Goal: Transaction & Acquisition: Purchase product/service

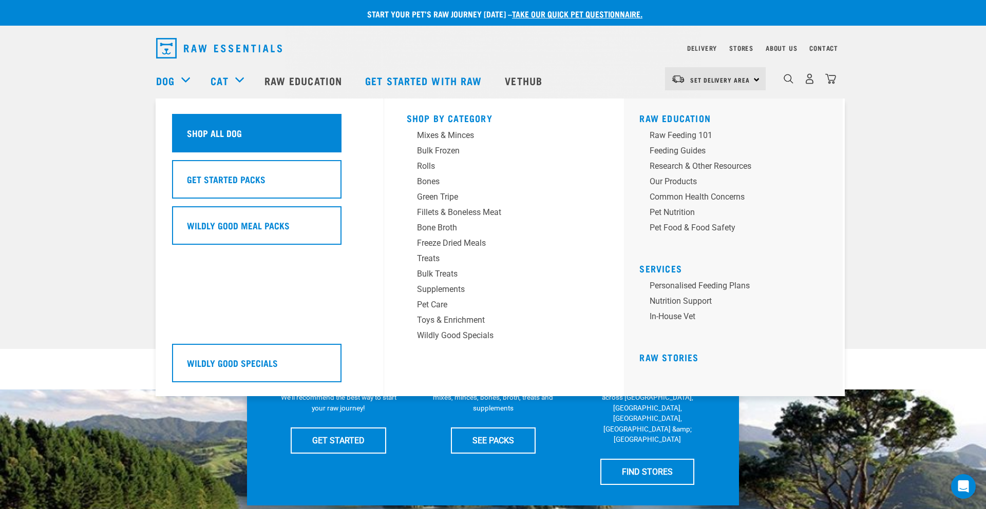
click at [220, 138] on h5 "Shop All Dog" at bounding box center [214, 132] width 55 height 13
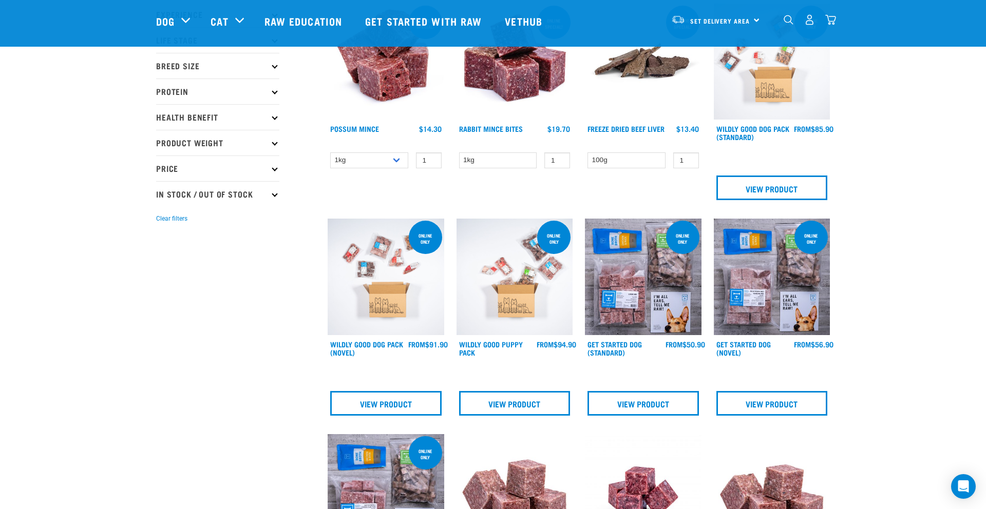
scroll to position [150, 0]
click at [392, 159] on select "1kg 3kg" at bounding box center [369, 160] width 78 height 16
select select "457"
click at [330, 152] on select "1kg 3kg" at bounding box center [369, 160] width 78 height 16
click at [435, 159] on input "1" at bounding box center [429, 160] width 26 height 16
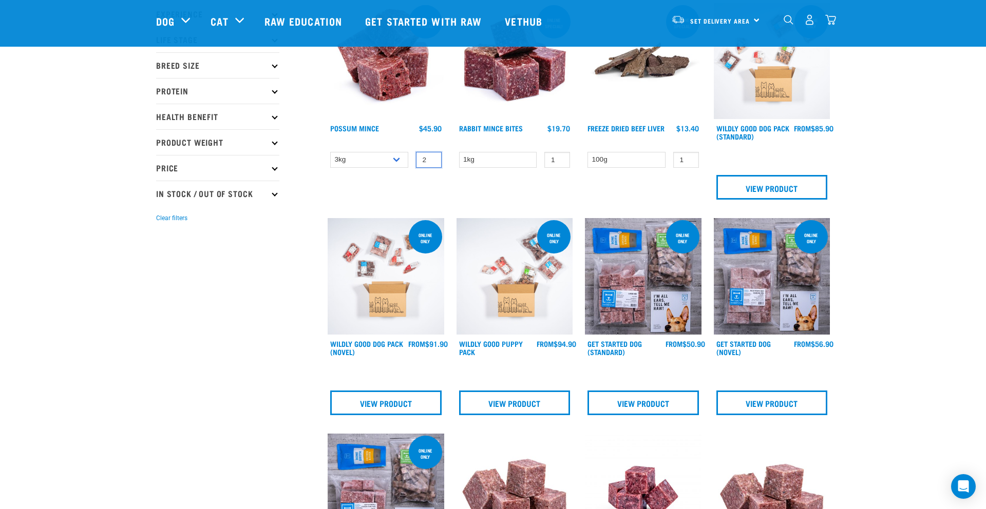
click at [432, 159] on input "2" at bounding box center [429, 160] width 26 height 16
click at [432, 159] on input "3" at bounding box center [429, 160] width 26 height 16
click at [432, 159] on input "4" at bounding box center [429, 160] width 26 height 16
click at [432, 159] on input "5" at bounding box center [429, 160] width 26 height 16
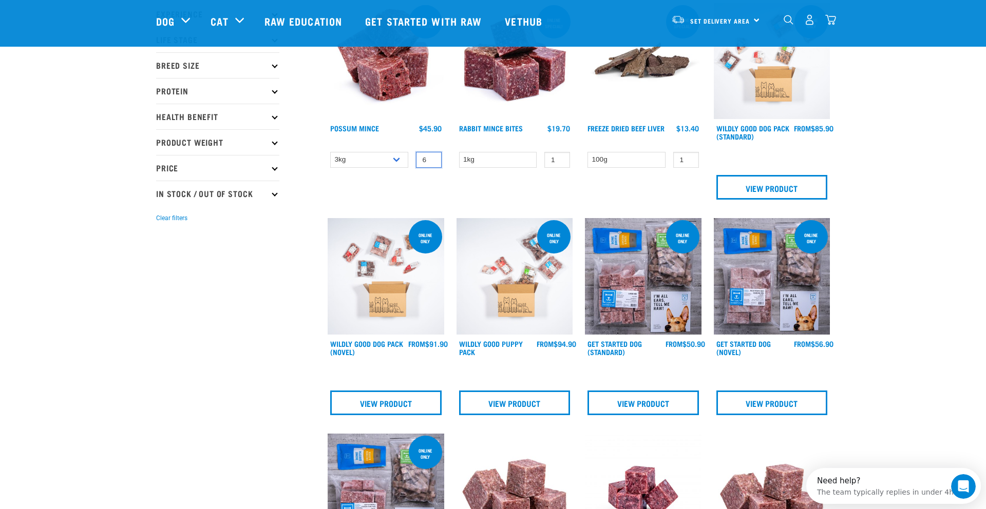
type input "6"
click at [432, 159] on input "6" at bounding box center [429, 160] width 26 height 16
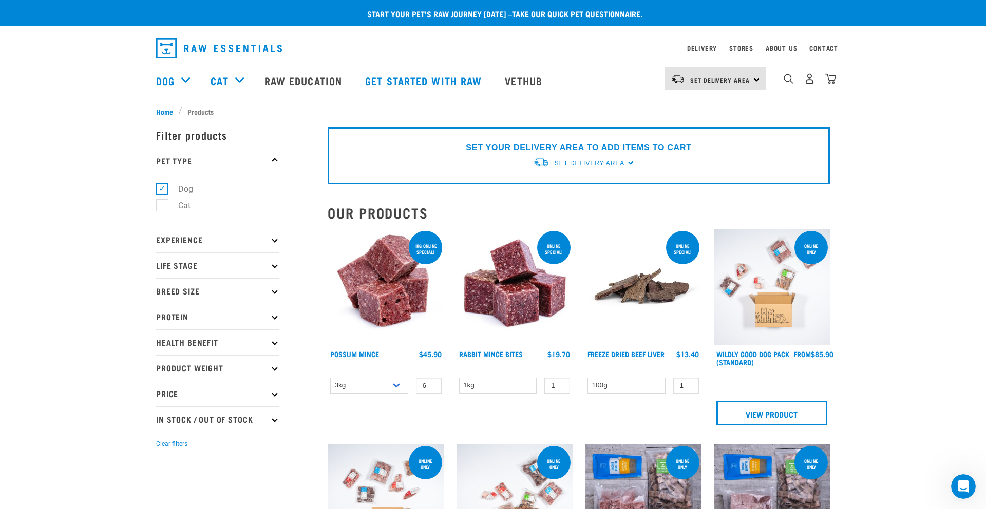
click at [420, 413] on div "ONLINE SPECIAL! 1kg online special! Possum Mince 6 0 100" at bounding box center [385, 331] width 129 height 216
click at [827, 76] on img "dropdown navigation" at bounding box center [830, 78] width 11 height 11
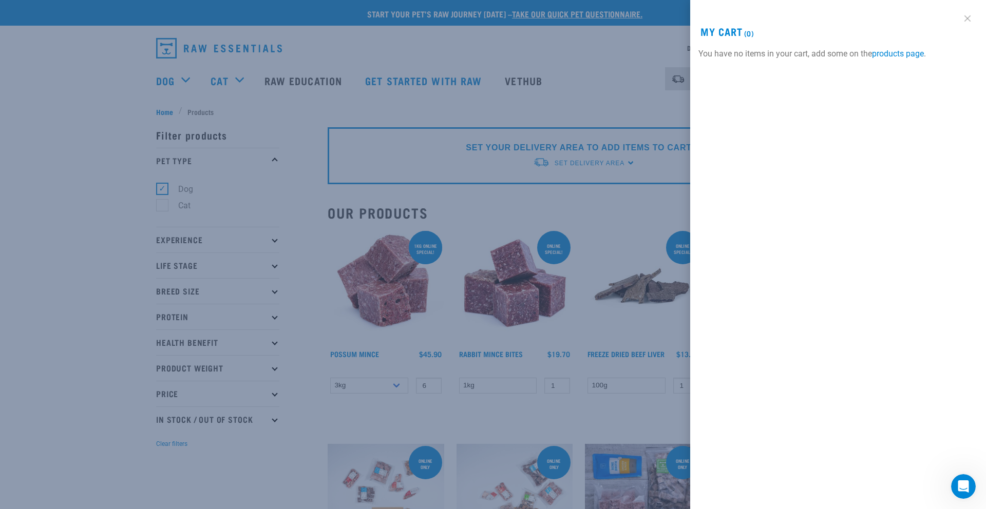
click at [967, 21] on link at bounding box center [967, 18] width 16 height 16
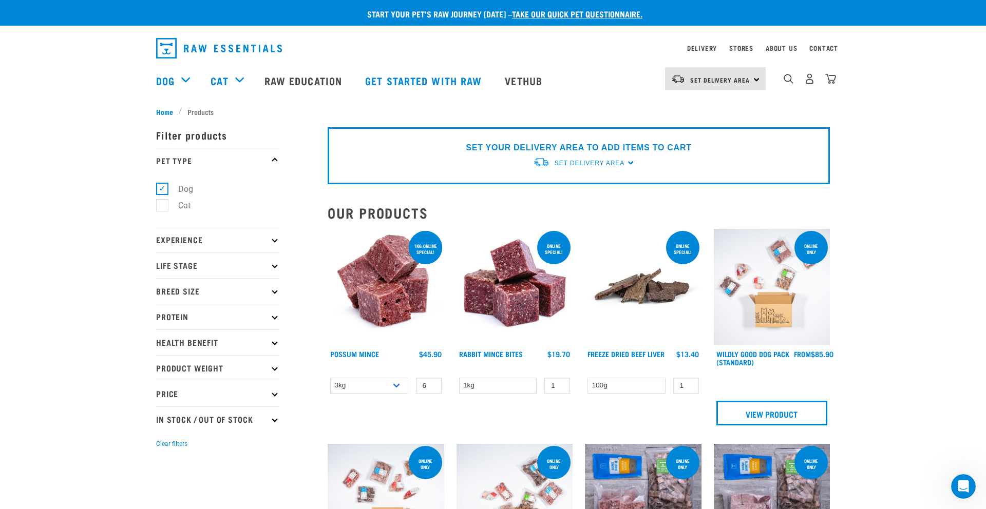
click at [385, 297] on img at bounding box center [385, 287] width 117 height 117
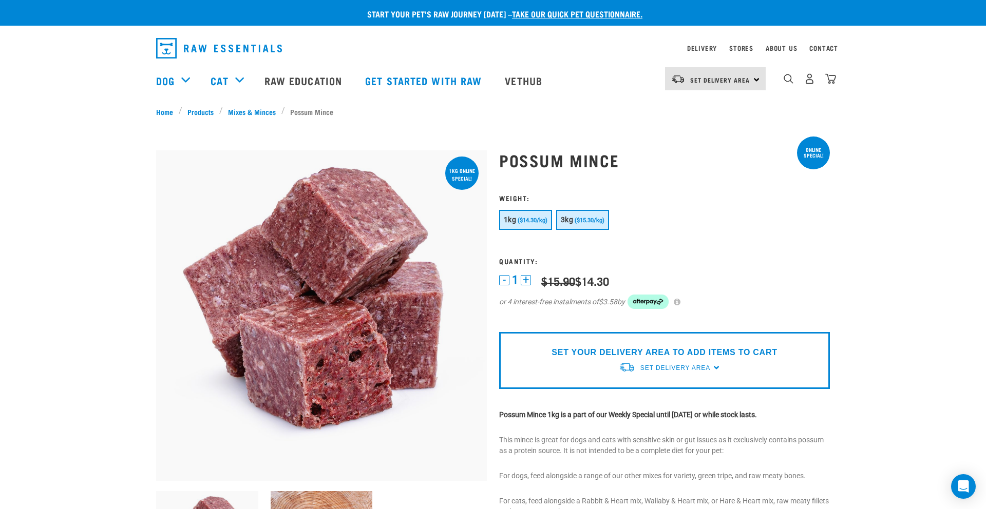
click at [580, 221] on span "($15.30/kg)" at bounding box center [589, 220] width 30 height 7
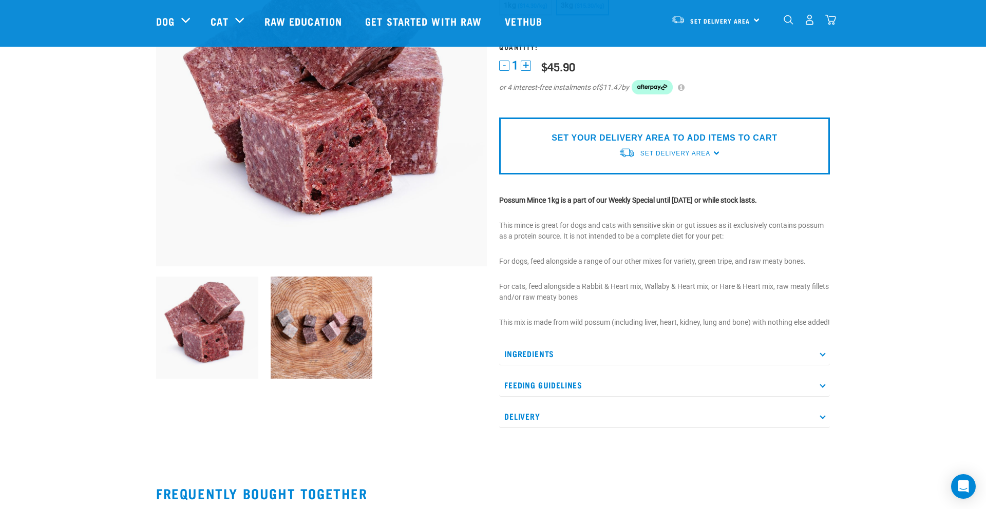
scroll to position [140, 0]
click at [714, 153] on div "SET YOUR DELIVERY AREA TO ADD ITEMS TO CART Set Delivery Area North Island Sout…" at bounding box center [664, 145] width 331 height 57
click at [694, 150] on span "Set Delivery Area" at bounding box center [675, 152] width 70 height 7
click at [656, 197] on link "[GEOGRAPHIC_DATA]" at bounding box center [670, 193] width 102 height 17
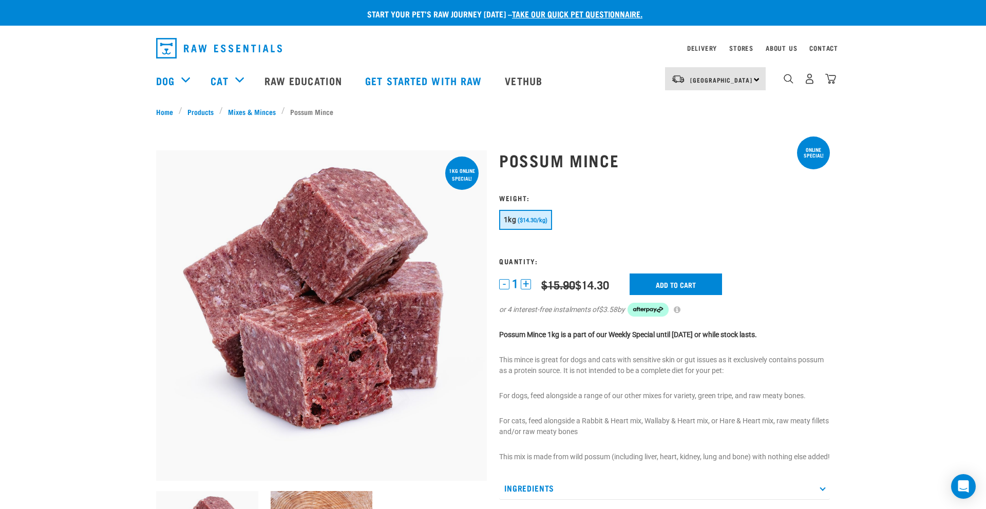
click at [524, 283] on button "+" at bounding box center [525, 284] width 10 height 10
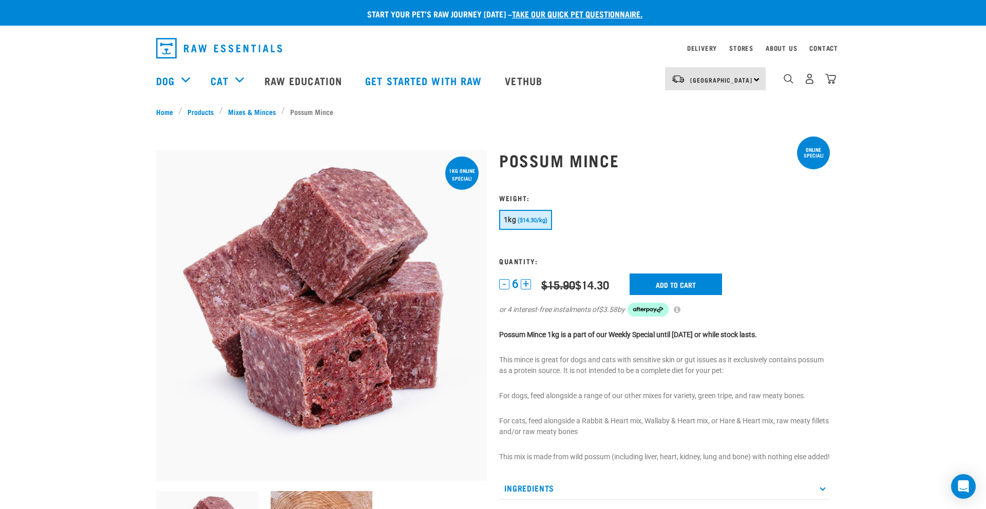
click at [524, 283] on button "+" at bounding box center [525, 284] width 10 height 10
click at [686, 281] on input "Add to cart" at bounding box center [681, 285] width 92 height 22
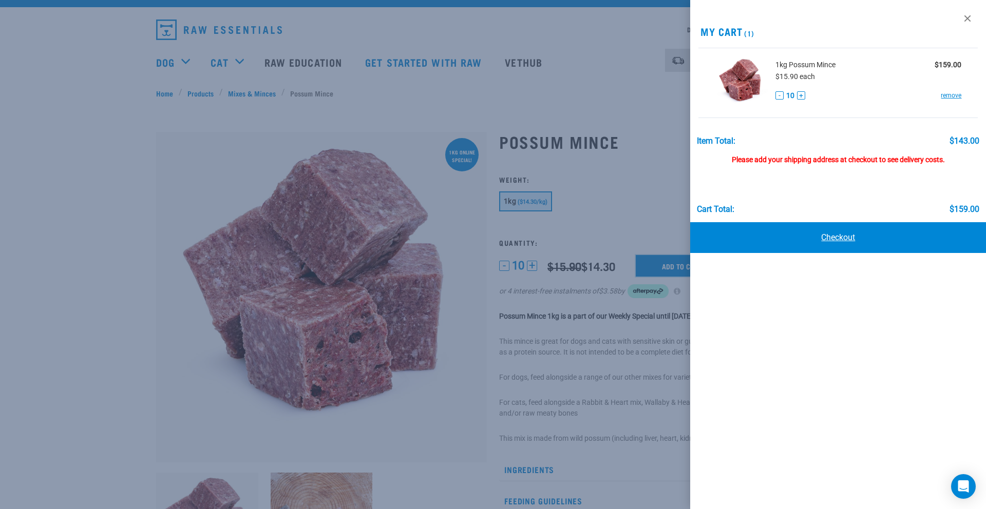
scroll to position [18, 0]
click at [839, 241] on link "Checkout" at bounding box center [838, 237] width 296 height 31
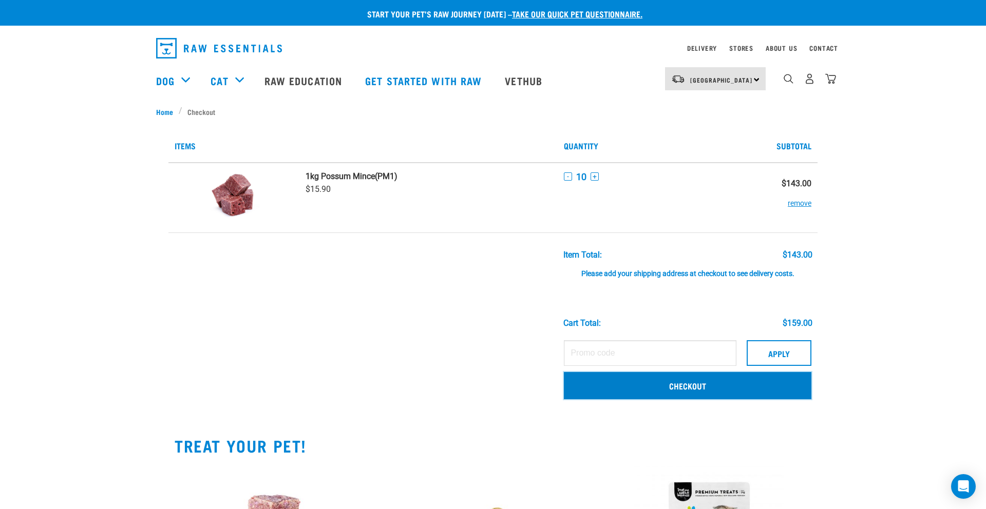
click at [636, 389] on link "Checkout" at bounding box center [687, 385] width 247 height 27
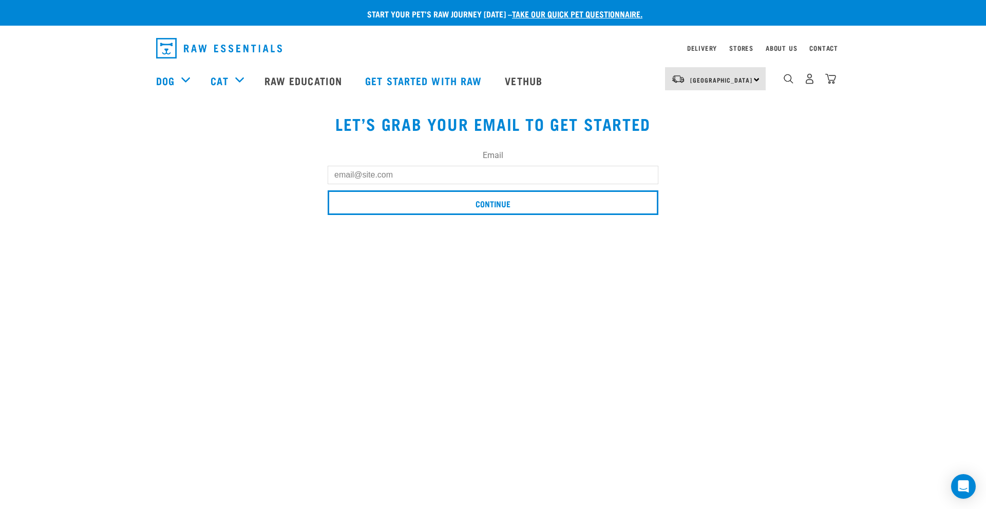
click at [353, 175] on input "Email" at bounding box center [492, 175] width 331 height 18
type input "[PERSON_NAME][EMAIL_ADDRESS][DOMAIN_NAME]"
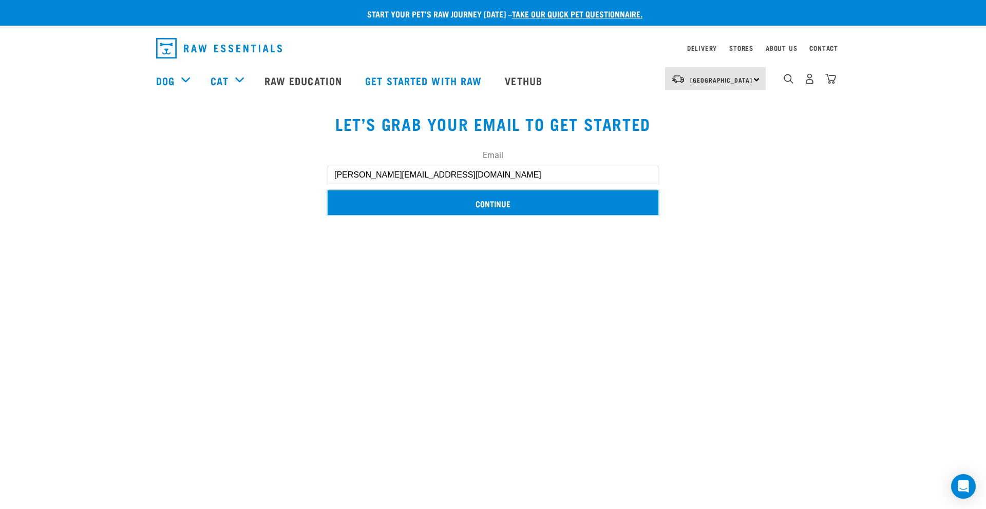
click at [391, 207] on input "Continue" at bounding box center [492, 202] width 331 height 25
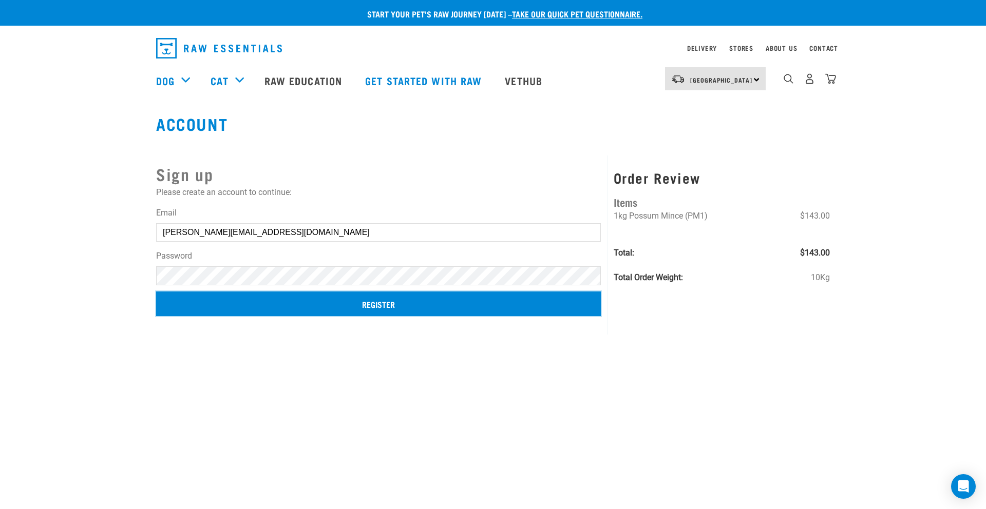
click at [354, 308] on input "Register" at bounding box center [378, 304] width 445 height 25
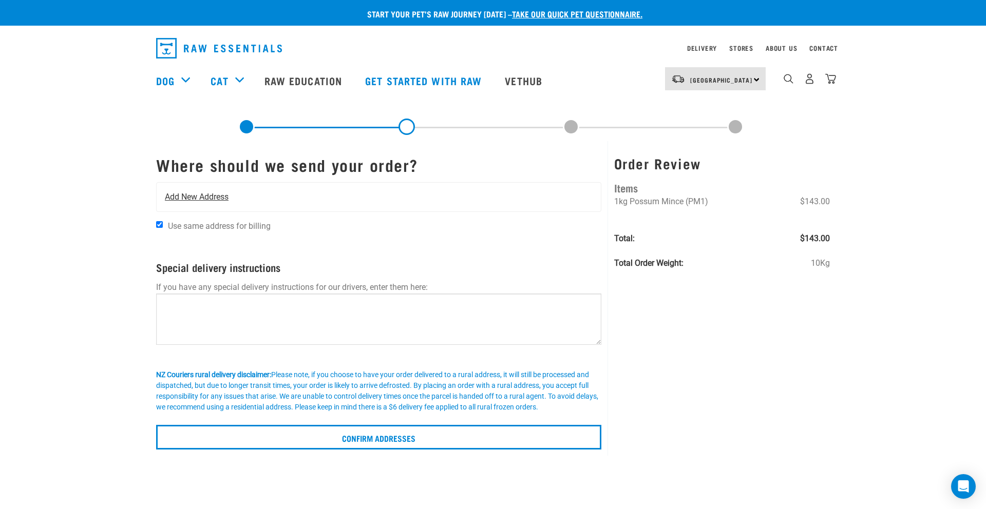
click at [205, 197] on span "Add New Address" at bounding box center [197, 197] width 64 height 12
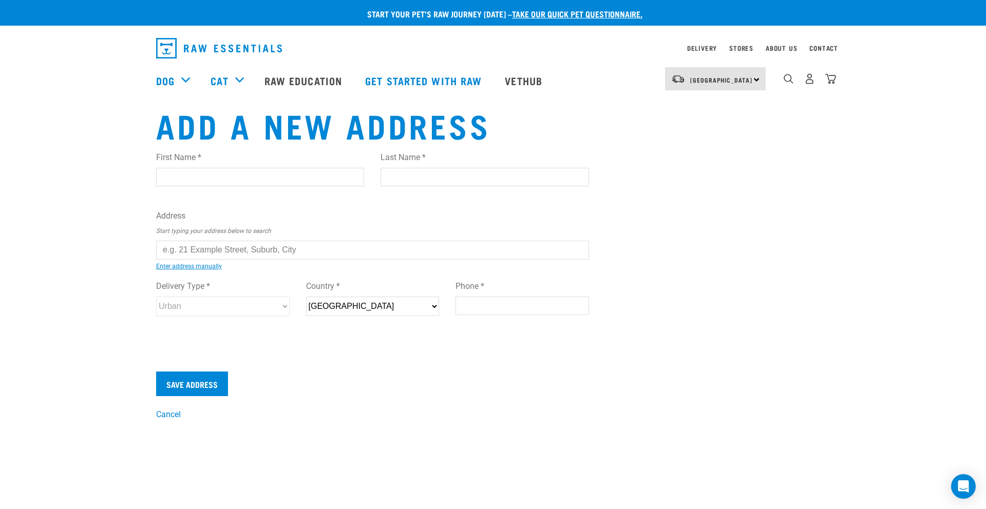
click at [200, 173] on input "First Name *" at bounding box center [260, 177] width 208 height 18
type input "Sarah"
click at [427, 175] on input "Last Name *" at bounding box center [484, 177] width 208 height 18
type input "Evans"
click at [175, 252] on input "text" at bounding box center [372, 250] width 433 height 18
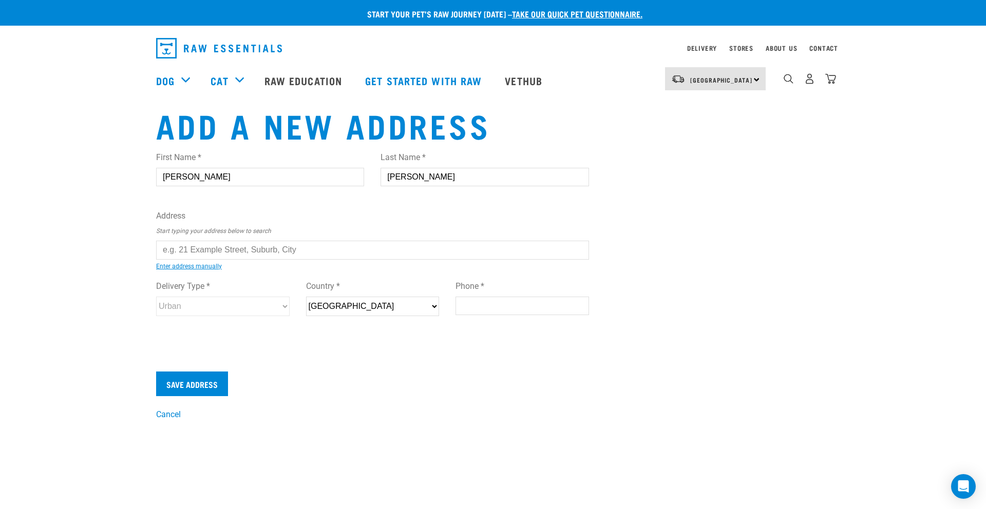
click at [191, 251] on input "text" at bounding box center [372, 250] width 433 height 18
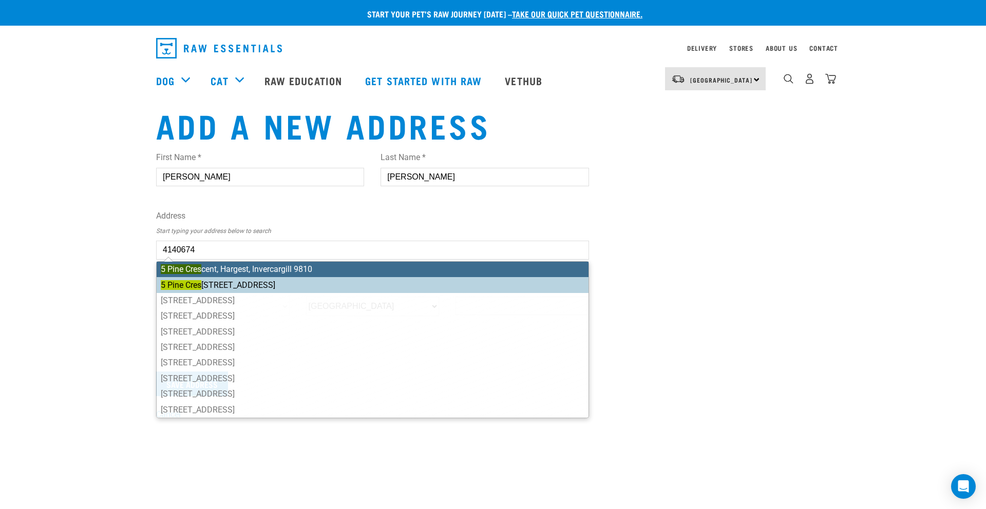
click at [263, 285] on ul "5 Pine Cres cent, Hargest, Invercargill 9810 5 Pine Cres t Drive, Richmond 7020…" at bounding box center [372, 339] width 433 height 157
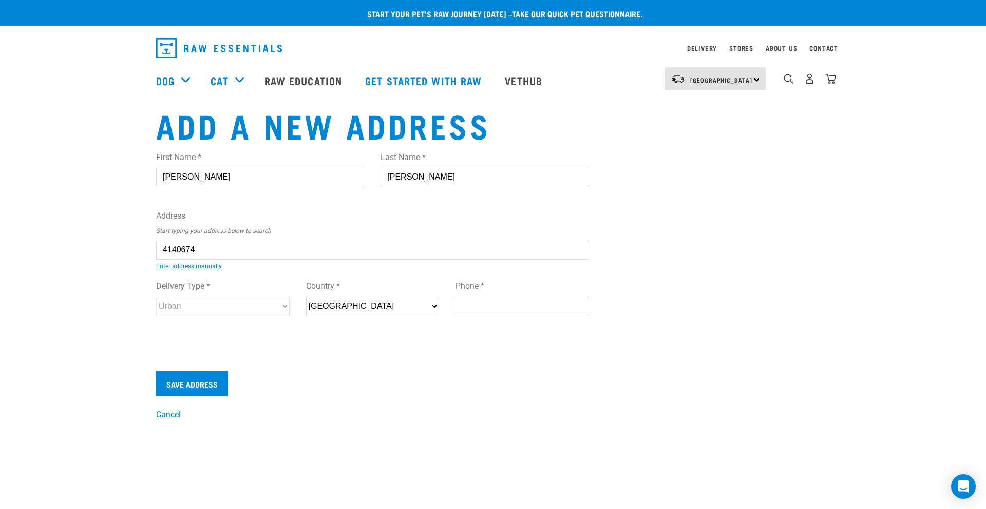
type input "5 Pine Crest Drive, Richmond 7020"
type input "[STREET_ADDRESS]"
type input "Richmond"
type input "Tasman"
select select "TAS"
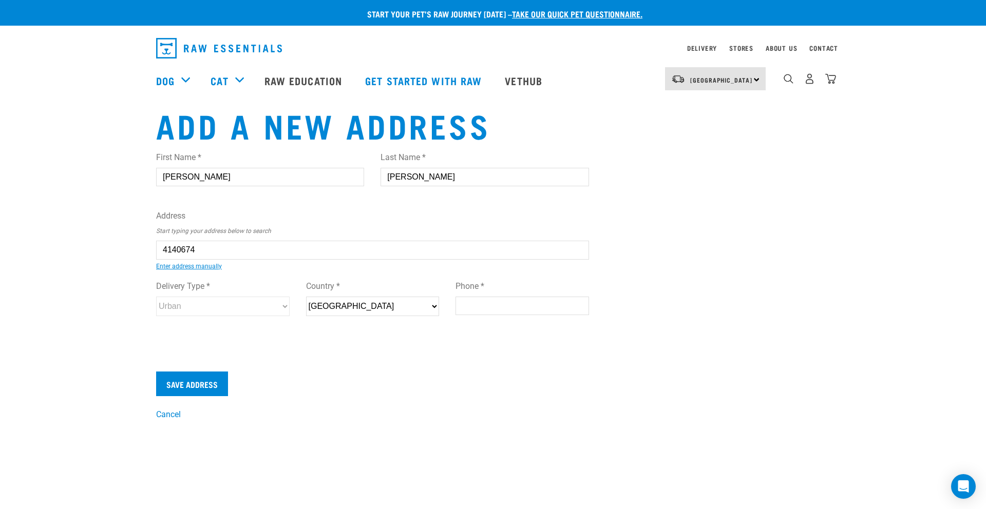
type input "7020"
select select "Urban"
type input "5 Pine Crest Drive, Richmond 7020"
click at [480, 307] on input "Phone *" at bounding box center [521, 306] width 133 height 18
type input "0272622151"
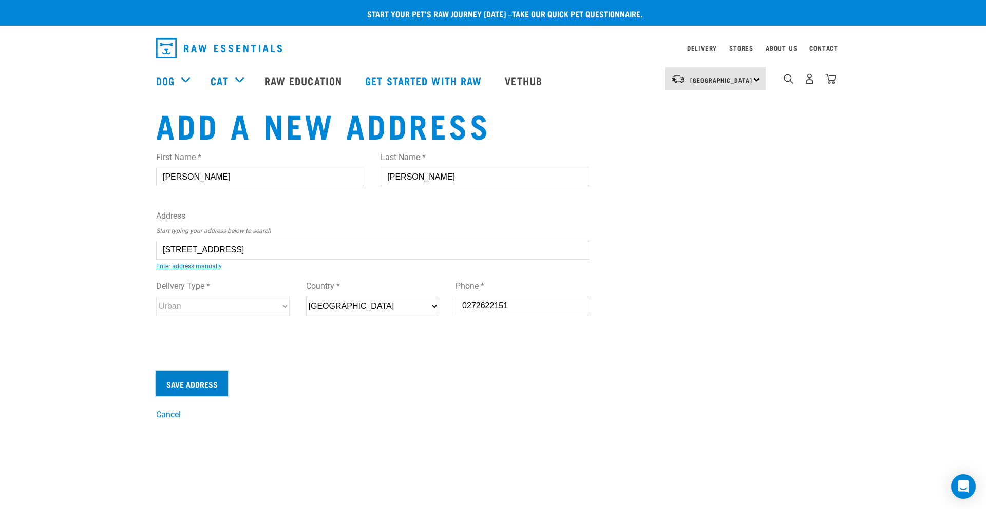
click at [188, 388] on input "Save Address" at bounding box center [192, 384] width 72 height 25
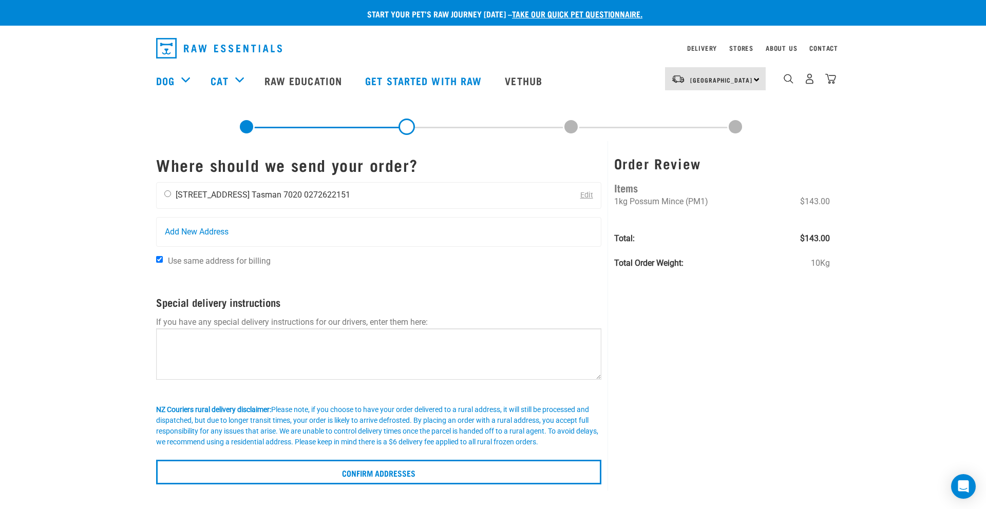
drag, startPoint x: 168, startPoint y: 193, endPoint x: 162, endPoint y: 194, distance: 6.2
click at [168, 193] on input "radio" at bounding box center [167, 193] width 7 height 7
radio input "true"
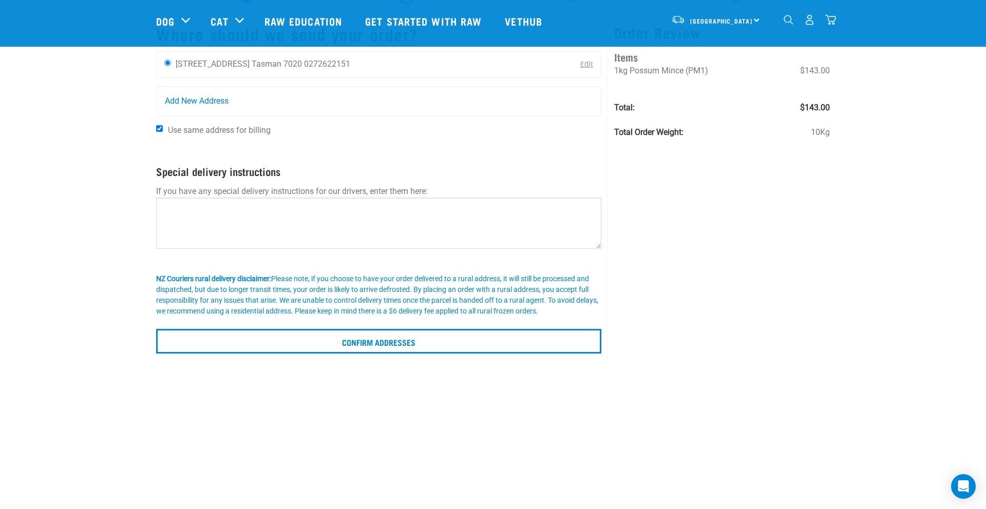
scroll to position [55, 0]
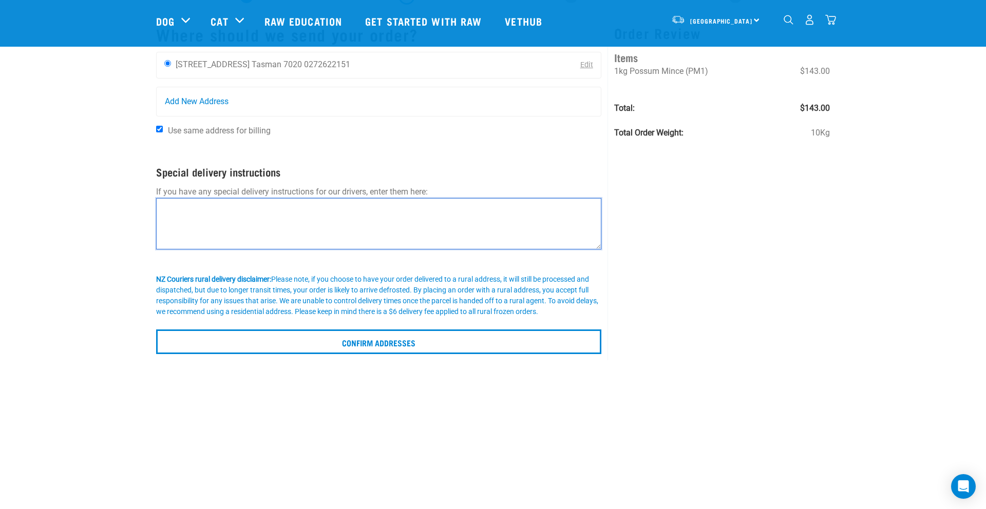
click at [197, 216] on textarea at bounding box center [378, 223] width 445 height 51
type textarea "P"
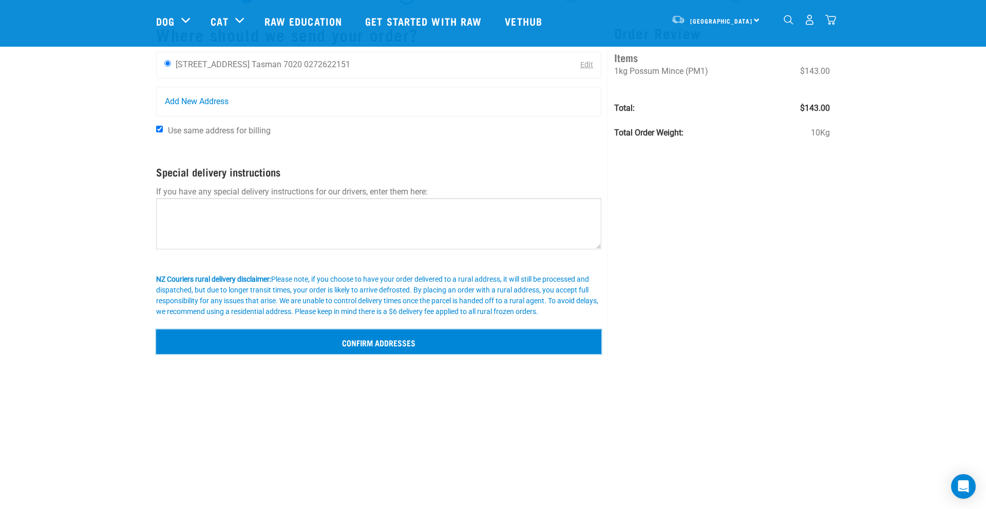
click at [342, 342] on input "Confirm addresses" at bounding box center [378, 342] width 445 height 25
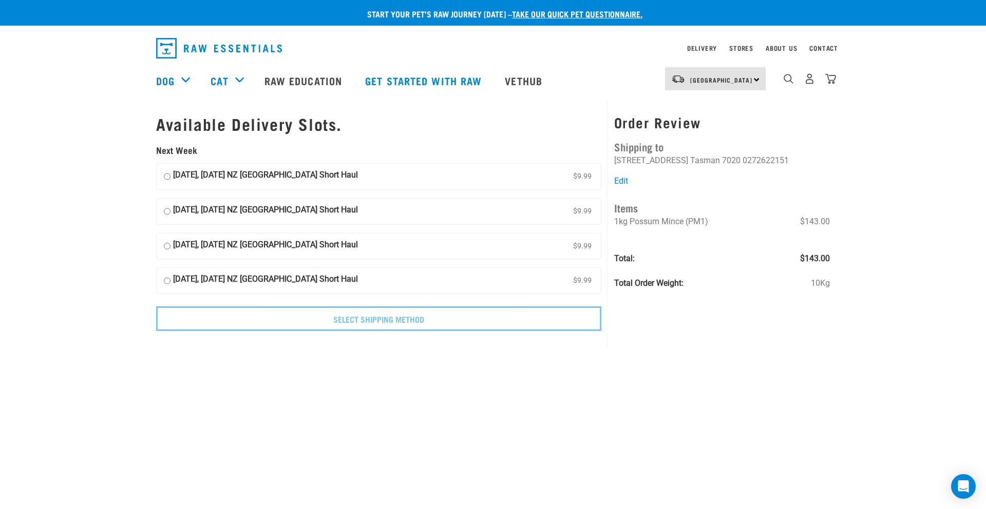
click at [167, 177] on input "14 October, Tuesday NZ Couriers South Island Short Haul $9.99" at bounding box center [167, 176] width 7 height 15
radio input "true"
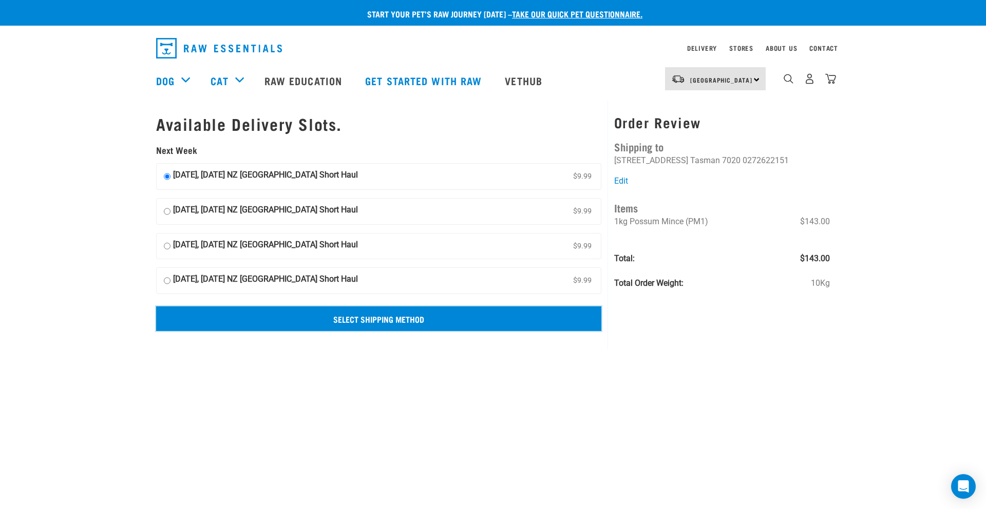
click at [415, 317] on input "Select Shipping Method" at bounding box center [378, 318] width 445 height 25
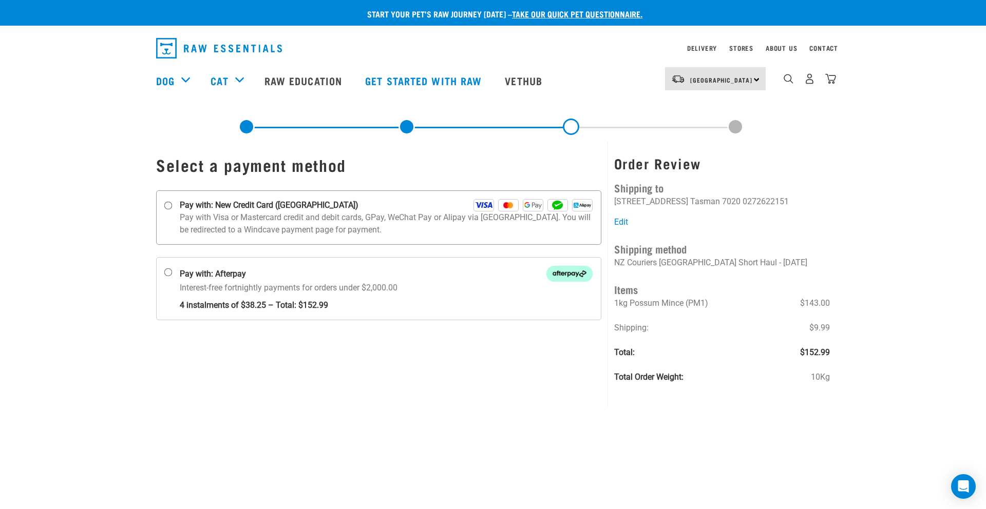
click at [167, 205] on input "Pay with: New Credit Card ([GEOGRAPHIC_DATA])" at bounding box center [168, 206] width 8 height 8
radio input "true"
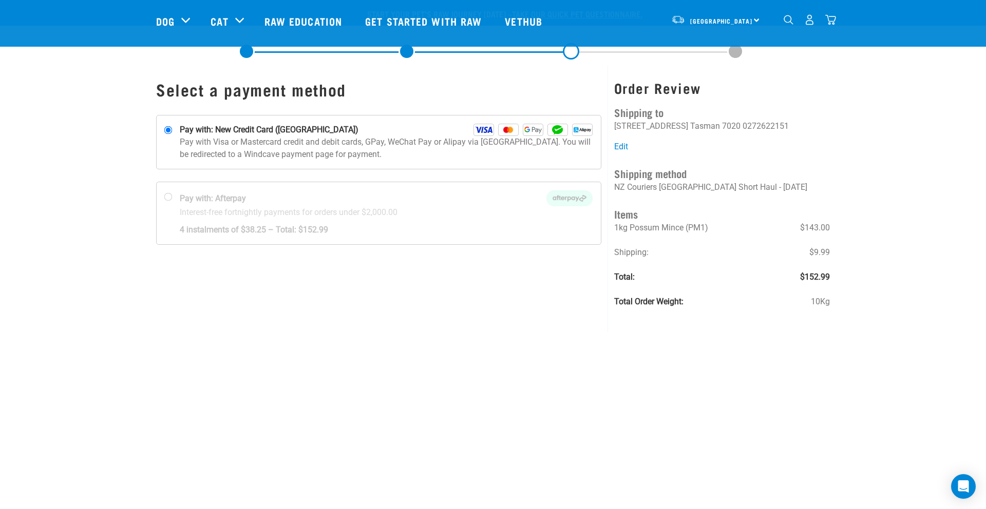
scroll to position [61, 0]
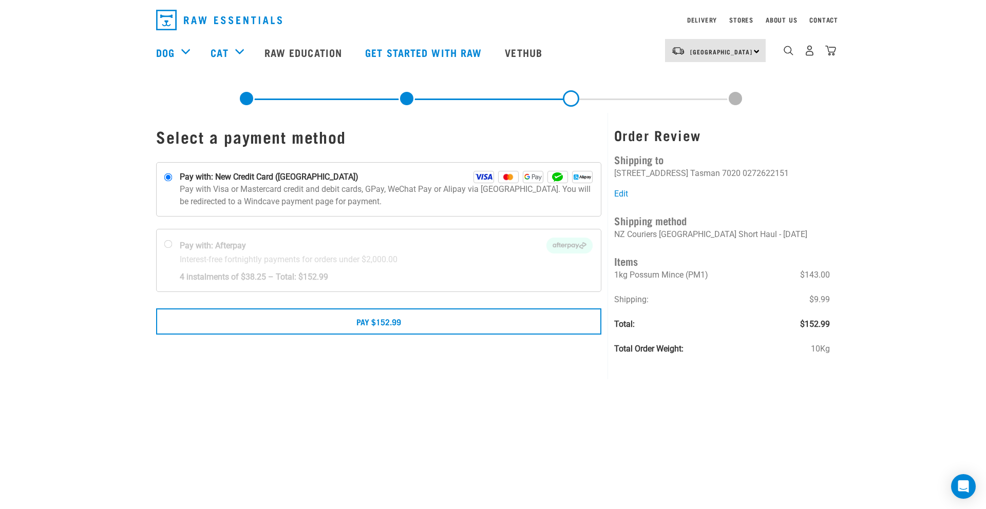
scroll to position [29, 0]
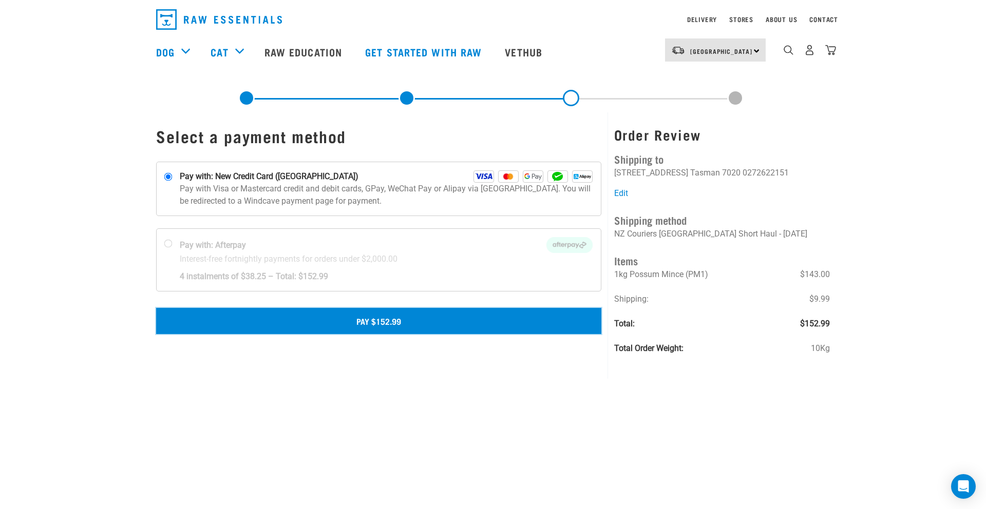
click at [230, 324] on button "Pay $152.99" at bounding box center [378, 321] width 445 height 26
